Goal: Task Accomplishment & Management: Manage account settings

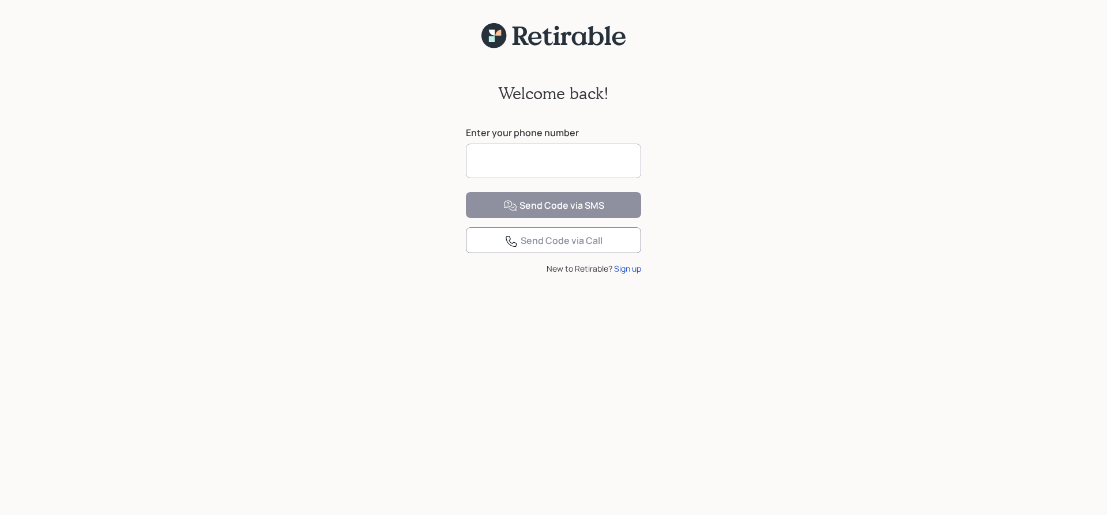
click at [498, 157] on input at bounding box center [553, 161] width 175 height 35
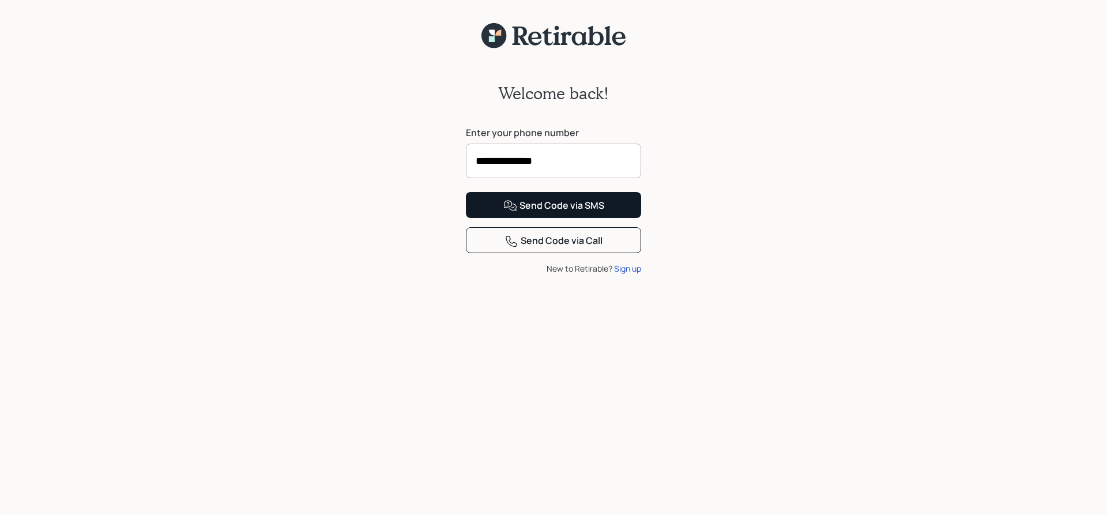
type input "**********"
click at [548, 213] on div "Send Code via SMS" at bounding box center [553, 206] width 101 height 14
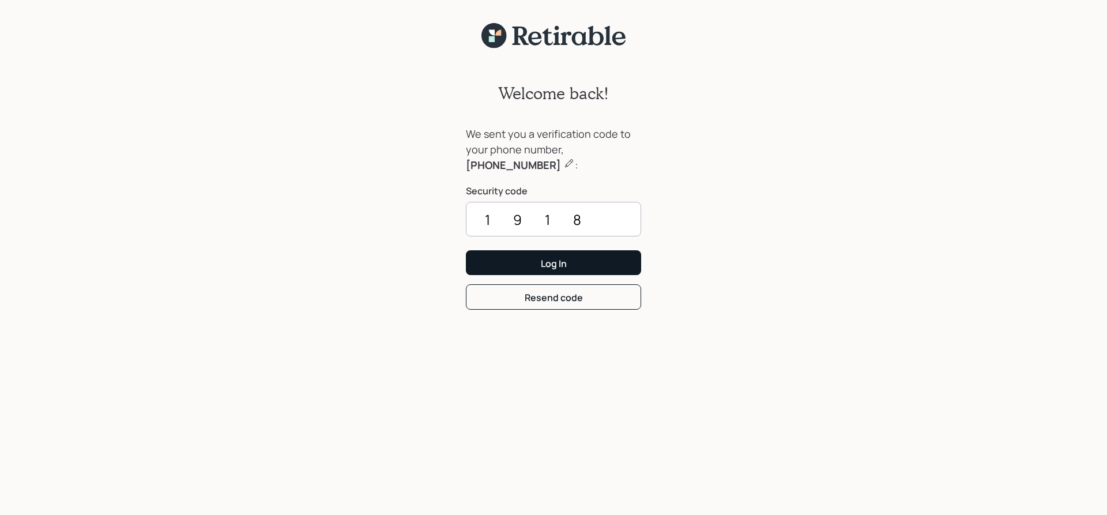
type input "1918"
click at [528, 262] on button "Log In" at bounding box center [553, 262] width 175 height 25
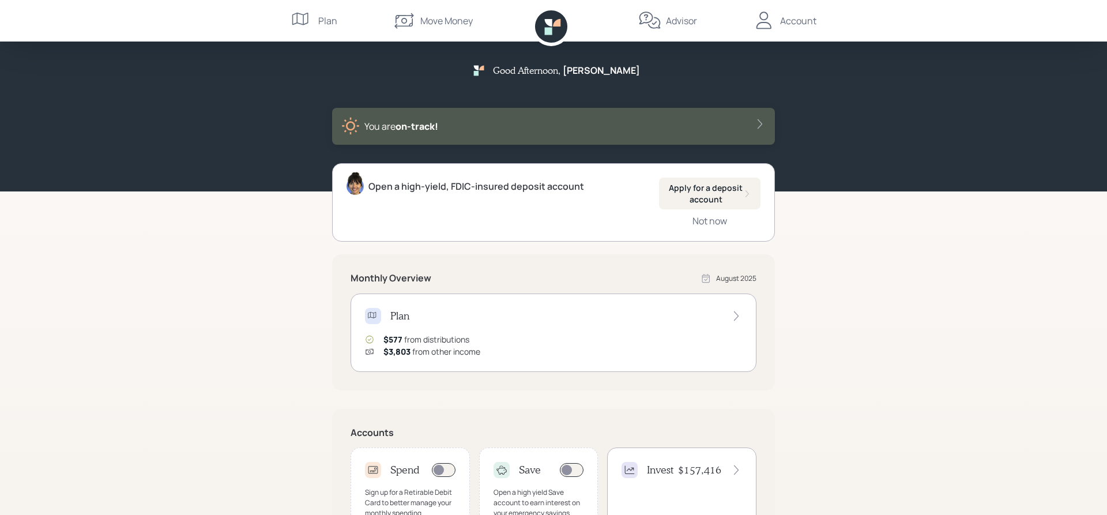
click at [737, 316] on icon at bounding box center [736, 316] width 12 height 12
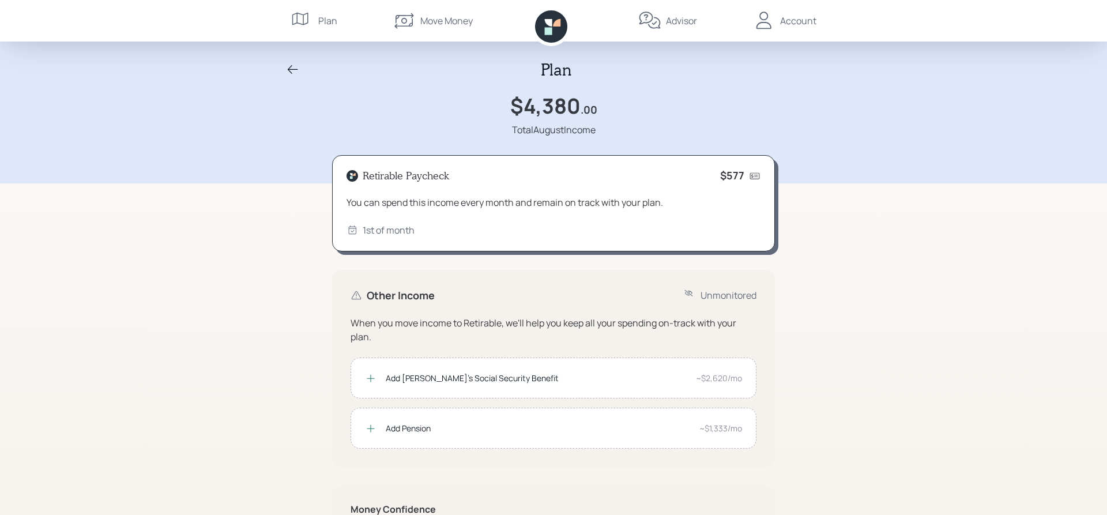
click at [371, 426] on icon at bounding box center [371, 429] width 12 height 12
click at [717, 427] on div "~$1,333/mo" at bounding box center [720, 428] width 43 height 12
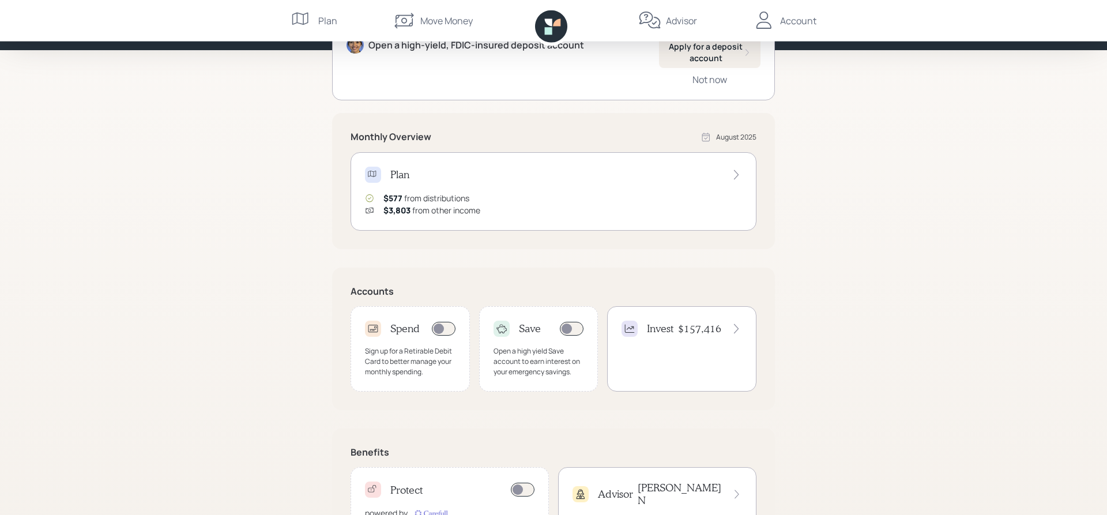
scroll to position [197, 0]
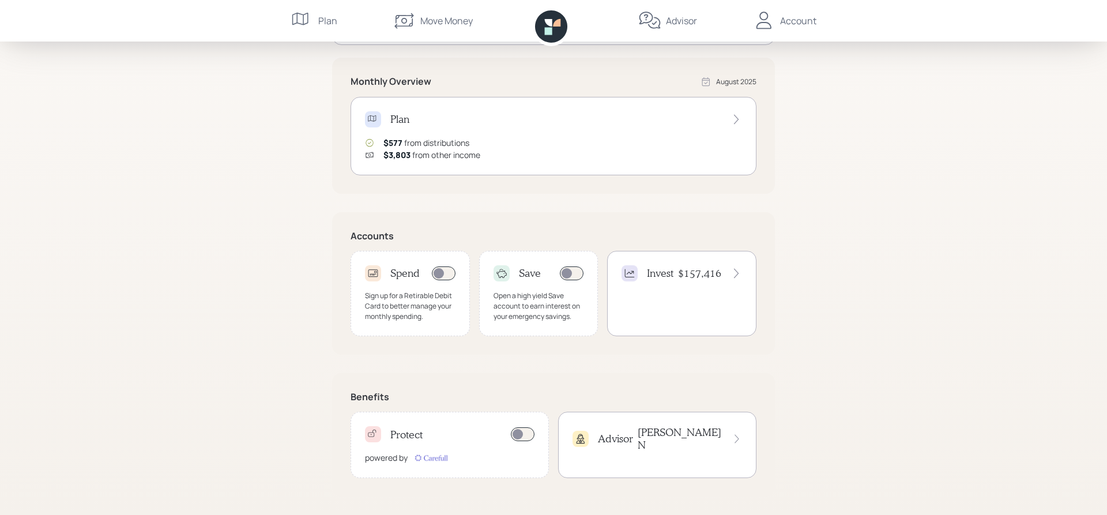
click at [736, 272] on icon at bounding box center [736, 274] width 5 height 10
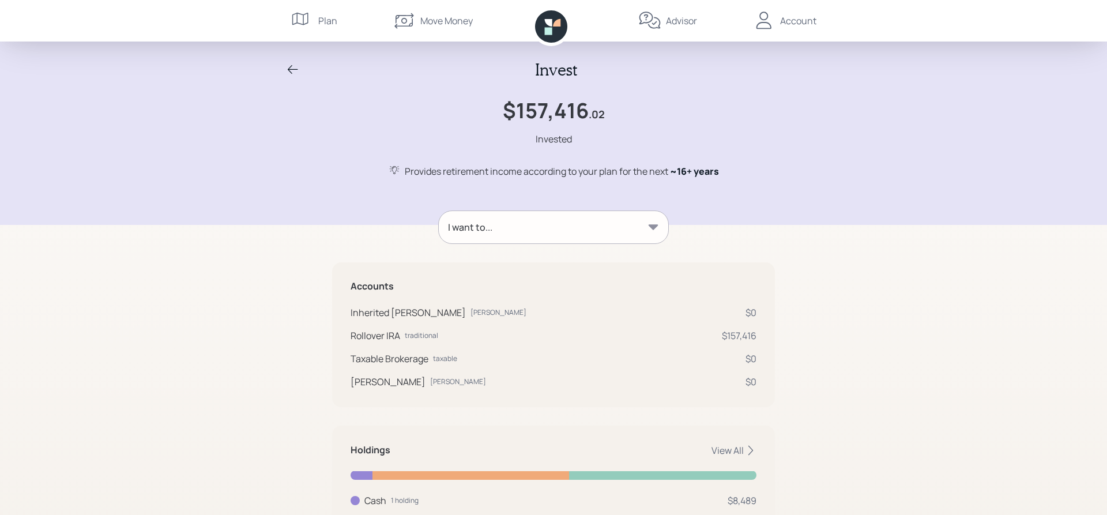
click at [654, 227] on icon at bounding box center [654, 226] width 10 height 5
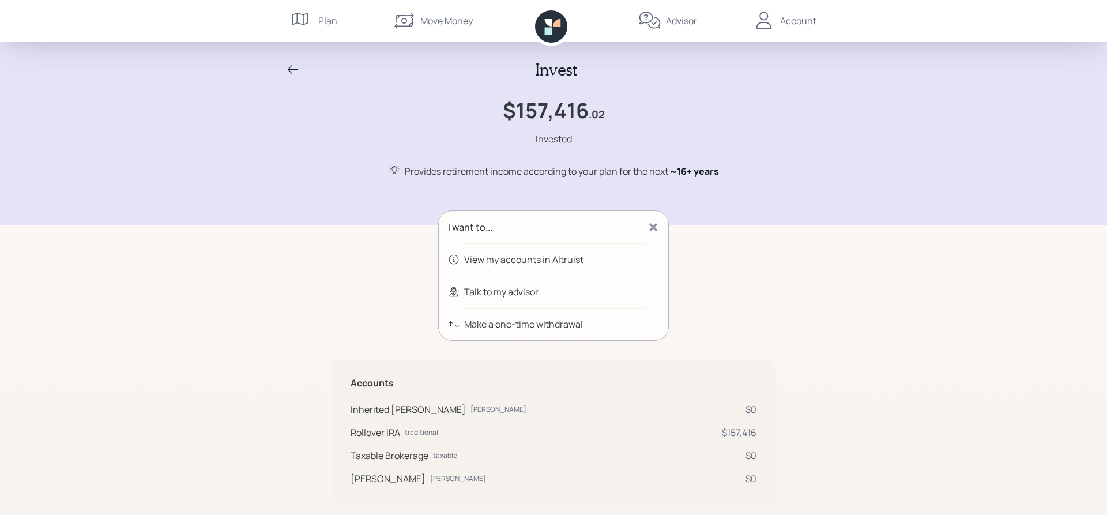
click at [559, 261] on div "View my accounts in Altruist" at bounding box center [523, 260] width 119 height 14
